Goal: Navigation & Orientation: Find specific page/section

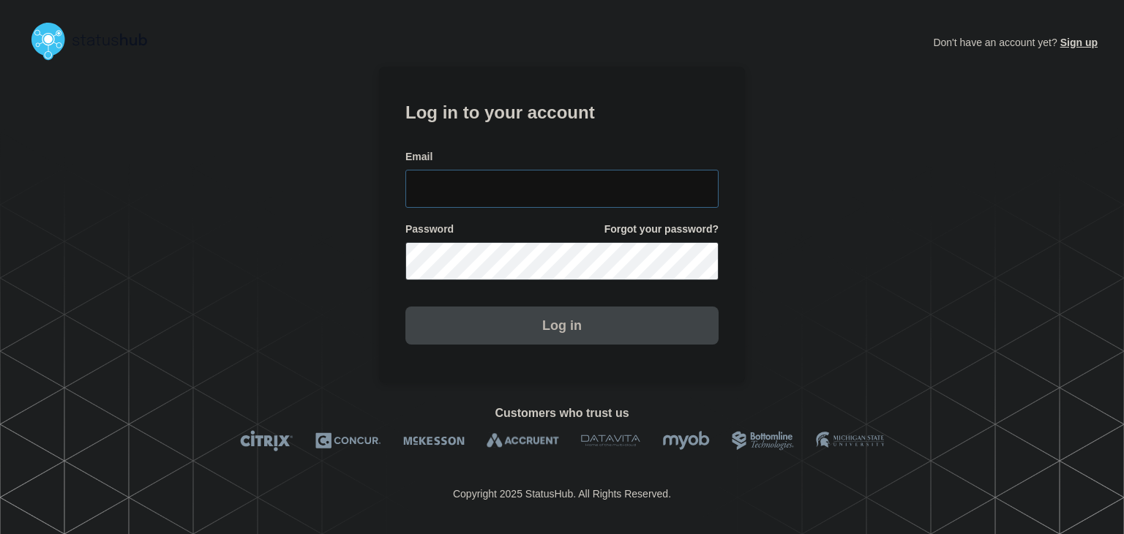
type input "[PERSON_NAME][EMAIL_ADDRESS][PERSON_NAME][DOMAIN_NAME]"
click at [461, 335] on button "Log in" at bounding box center [562, 326] width 313 height 38
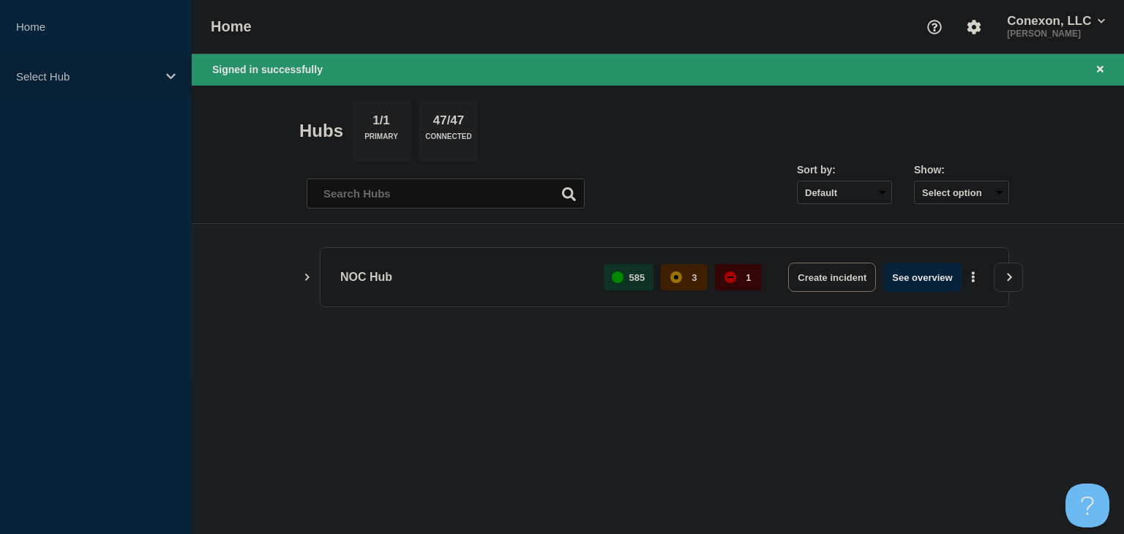
click at [67, 77] on p "Select Hub" at bounding box center [86, 76] width 141 height 12
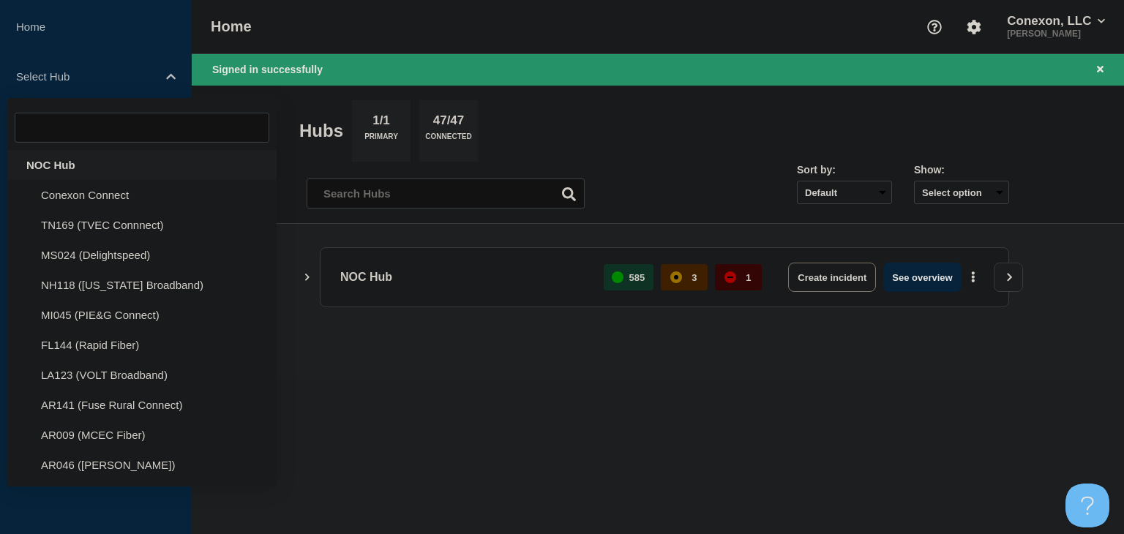
click at [64, 159] on div "NOC Hub" at bounding box center [141, 165] width 269 height 30
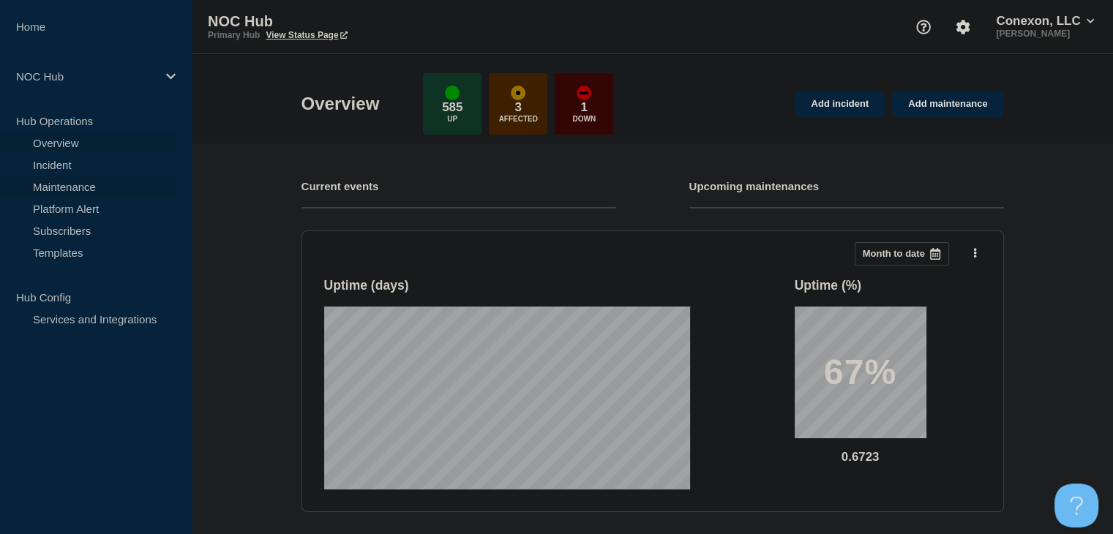
click at [56, 191] on link "Maintenance" at bounding box center [88, 187] width 177 height 22
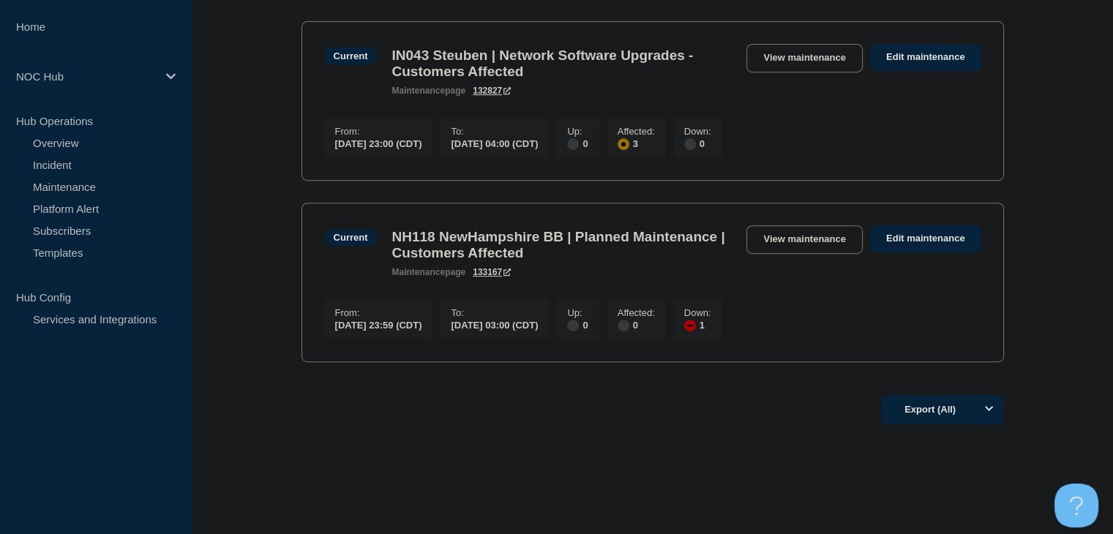
scroll to position [659, 0]
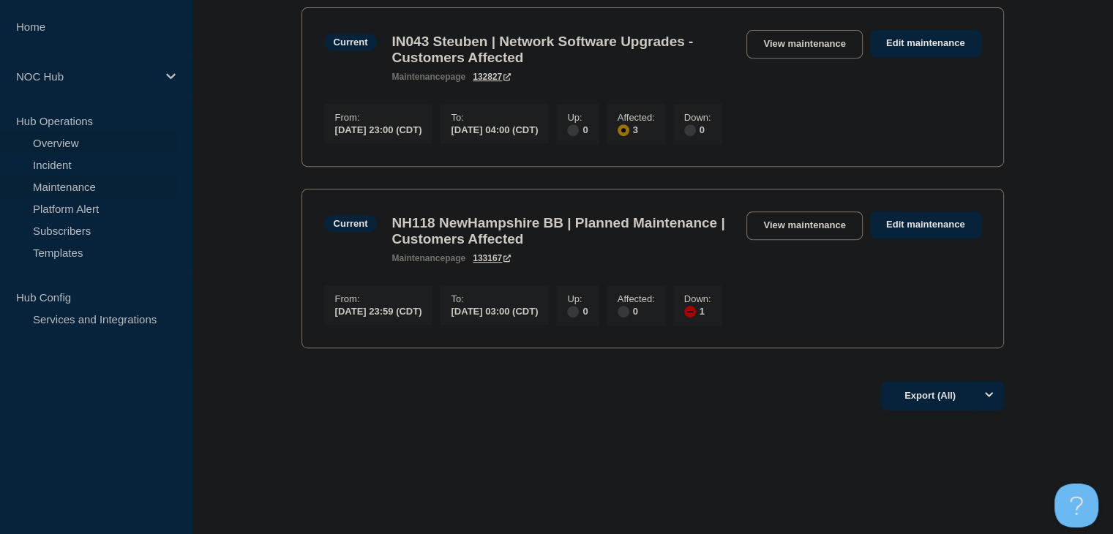
click at [73, 143] on link "Overview" at bounding box center [88, 143] width 177 height 22
